Goal: Find specific page/section: Find specific page/section

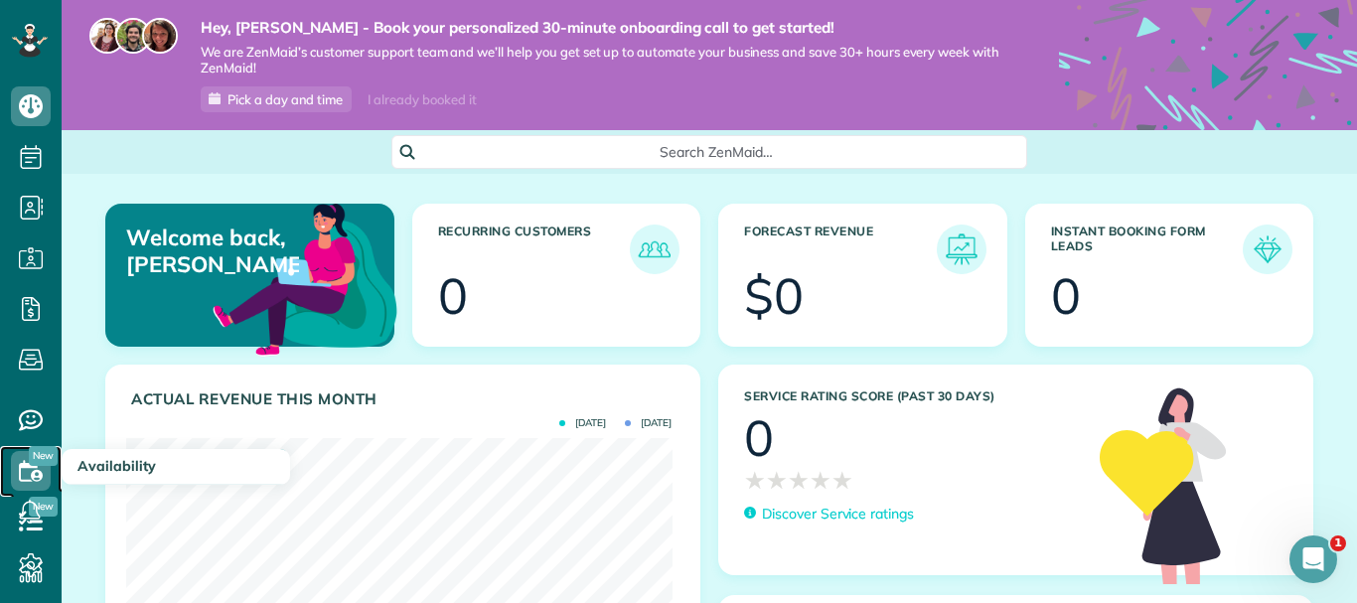
click at [37, 471] on use at bounding box center [31, 470] width 24 height 21
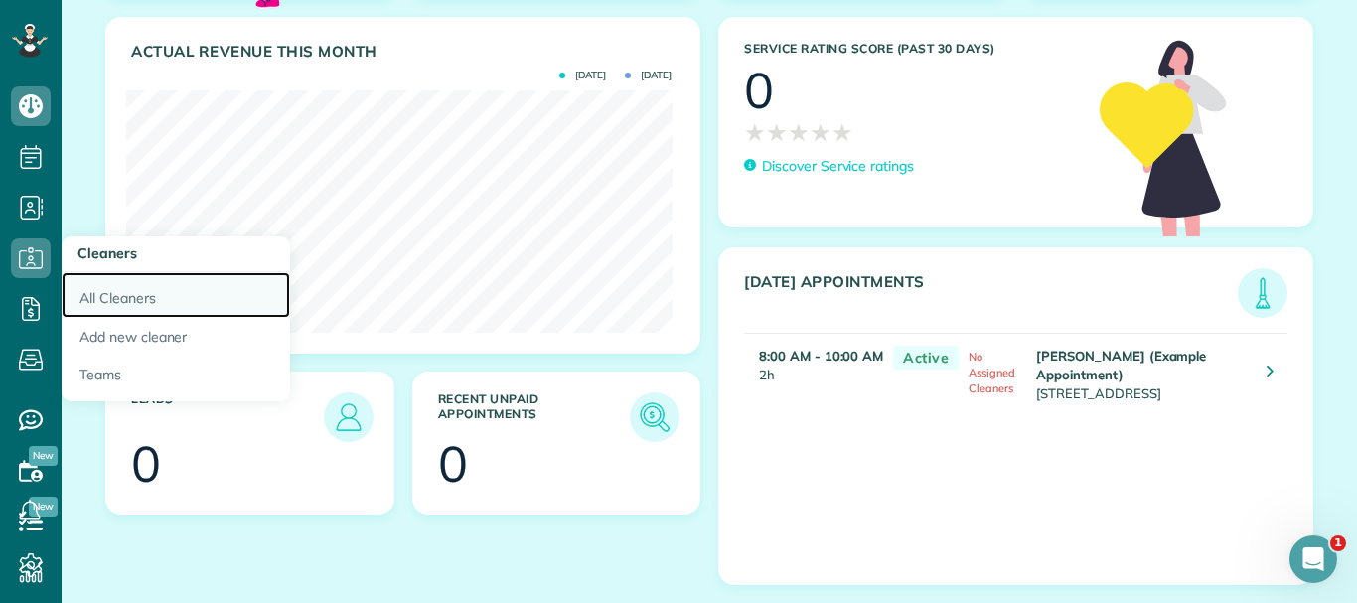
click at [110, 293] on link "All Cleaners" at bounding box center [176, 295] width 228 height 46
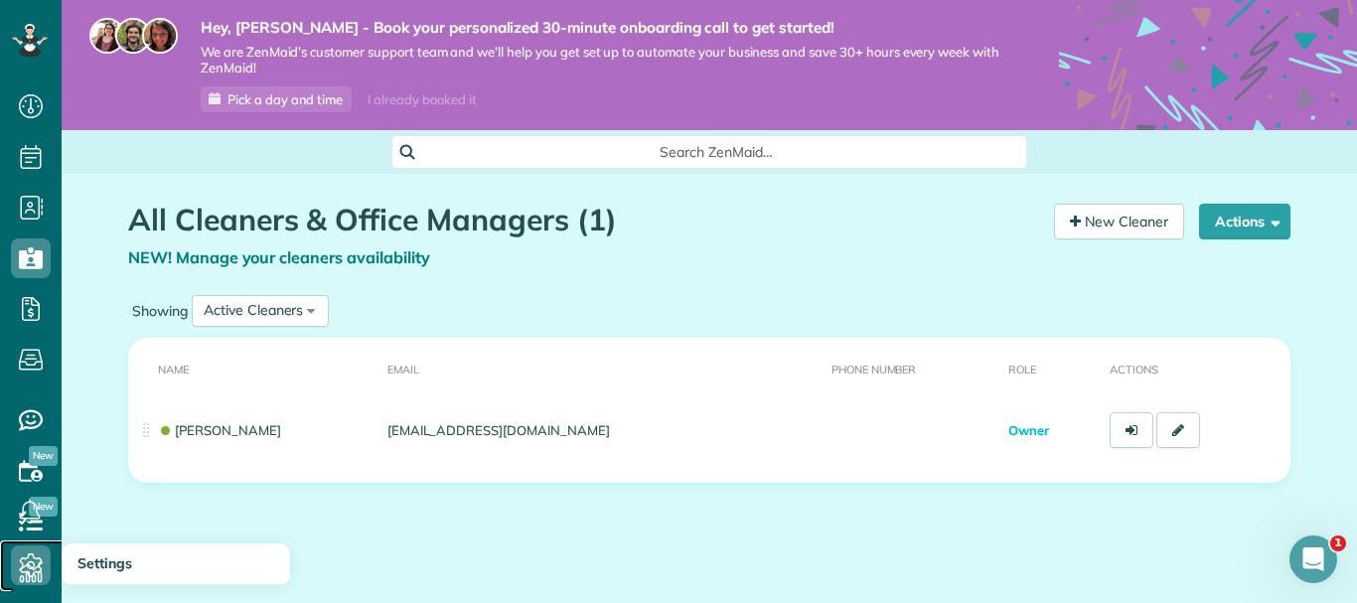
click at [25, 569] on icon at bounding box center [31, 565] width 40 height 40
